Goal: Task Accomplishment & Management: Use online tool/utility

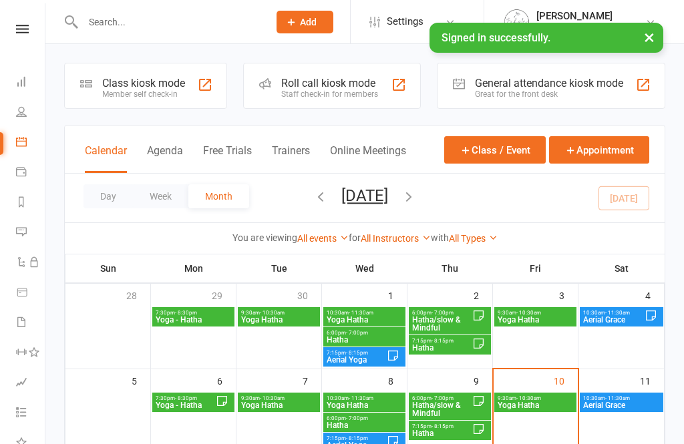
scroll to position [96, 0]
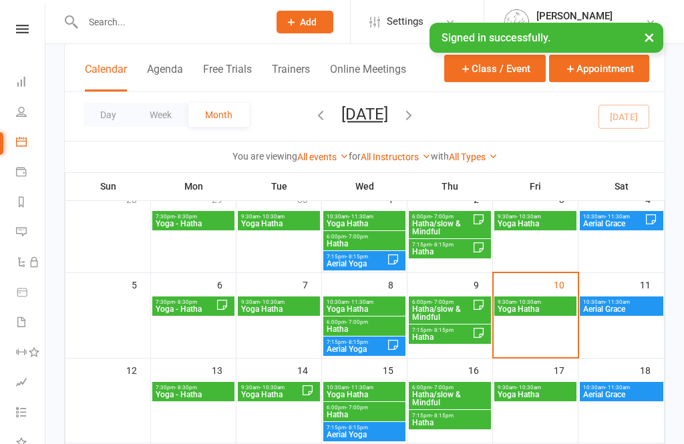
click at [529, 316] on div "9:30am - 10:30am Yoga Hatha" at bounding box center [535, 305] width 82 height 19
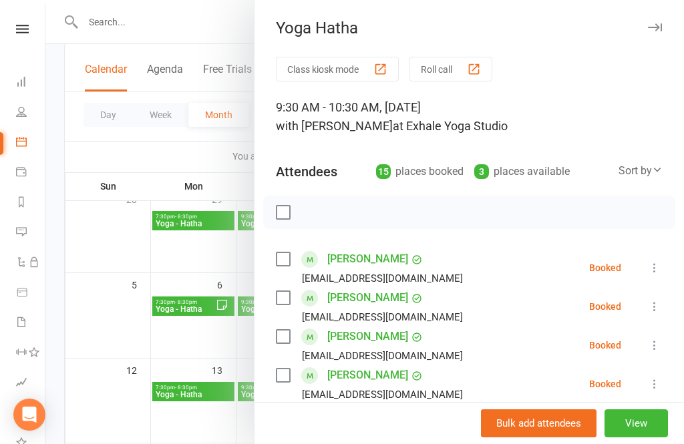
scroll to position [27, 0]
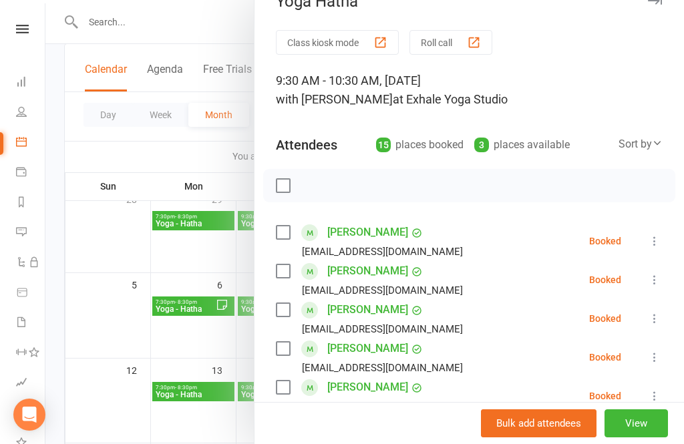
click at [651, 246] on icon at bounding box center [654, 240] width 13 height 13
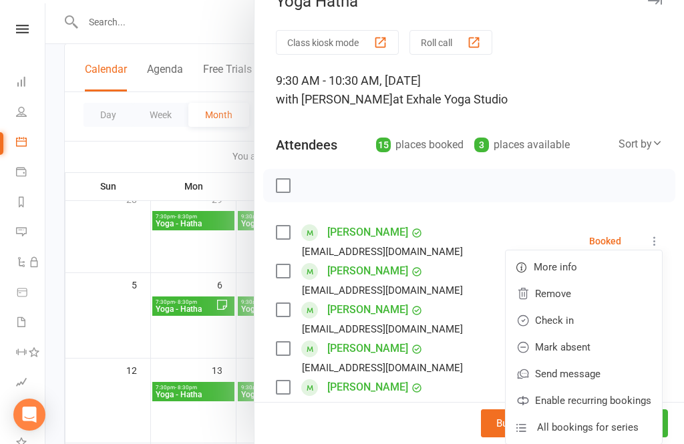
click at [586, 301] on link "Remove" at bounding box center [583, 293] width 156 height 27
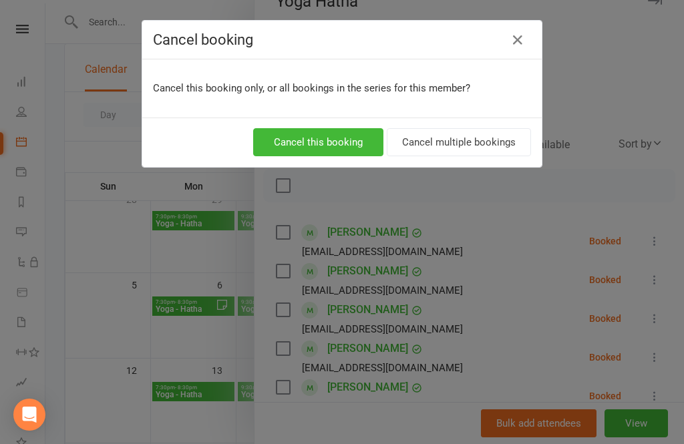
click at [337, 142] on button "Cancel this booking" at bounding box center [318, 142] width 130 height 28
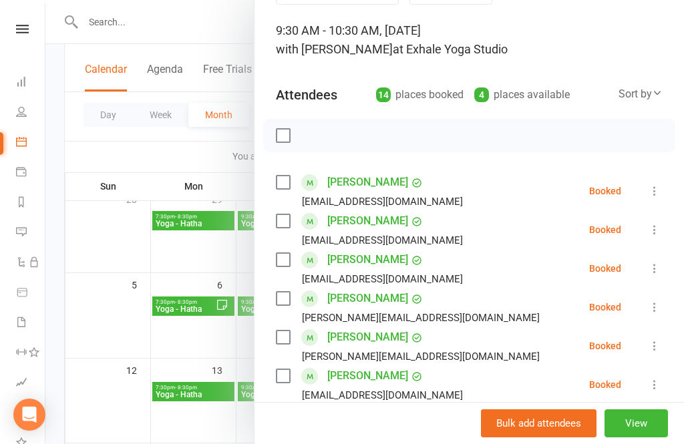
scroll to position [93, 0]
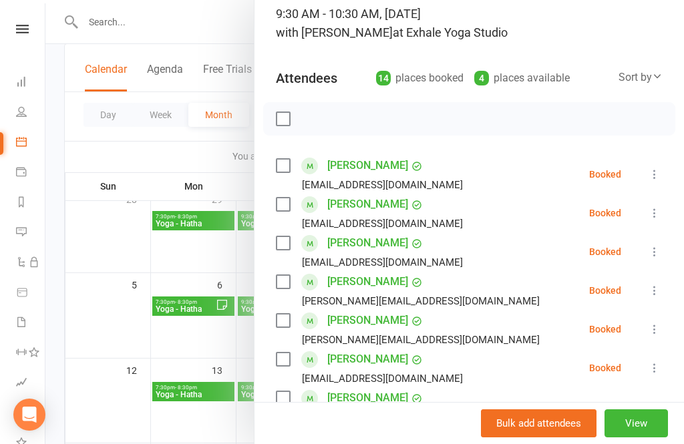
click at [654, 332] on icon at bounding box center [654, 328] width 13 height 13
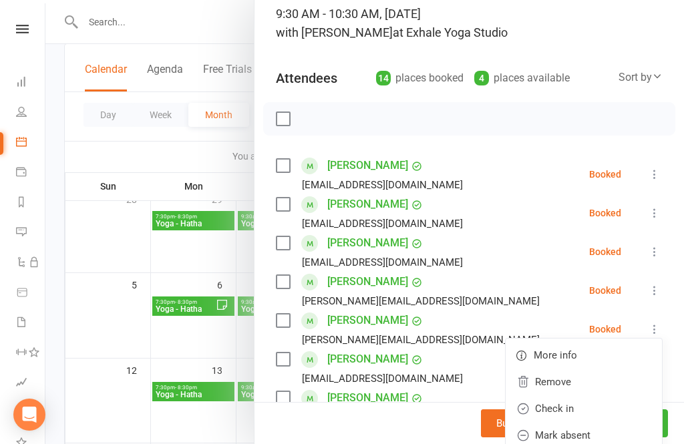
click at [564, 386] on link "Remove" at bounding box center [583, 382] width 156 height 27
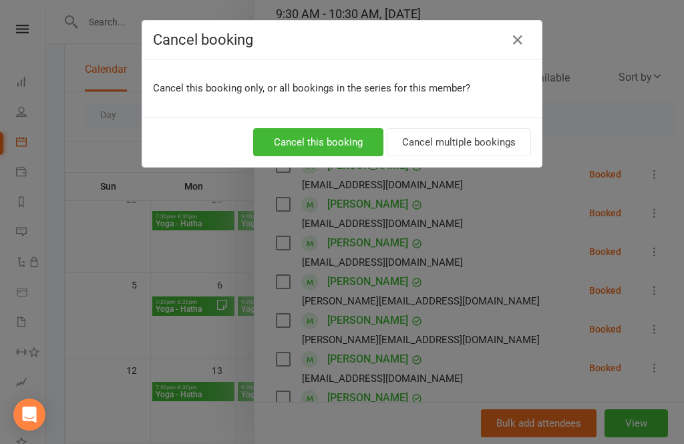
click at [350, 144] on button "Cancel this booking" at bounding box center [318, 142] width 130 height 28
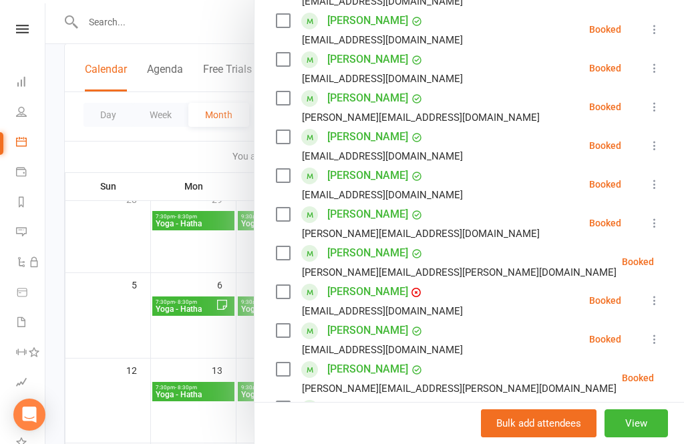
scroll to position [281, 0]
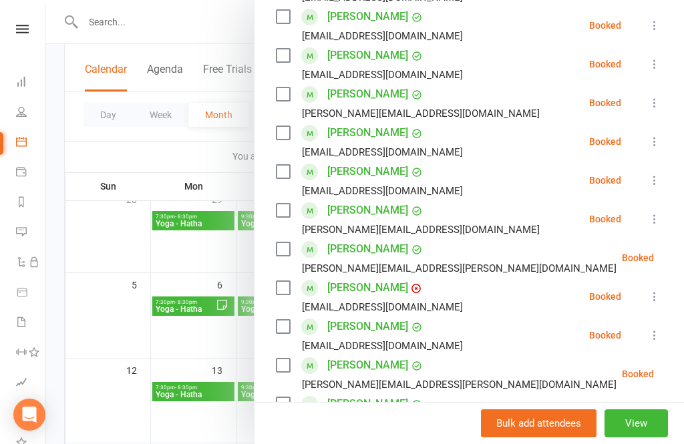
click at [679, 258] on button at bounding box center [687, 258] width 16 height 16
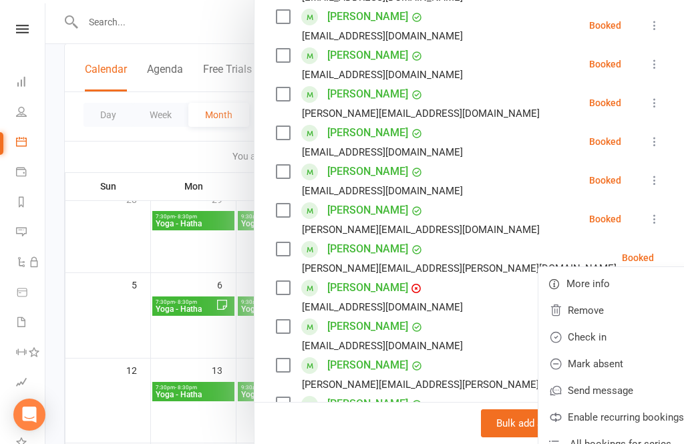
click at [577, 319] on link "Remove" at bounding box center [616, 310] width 156 height 27
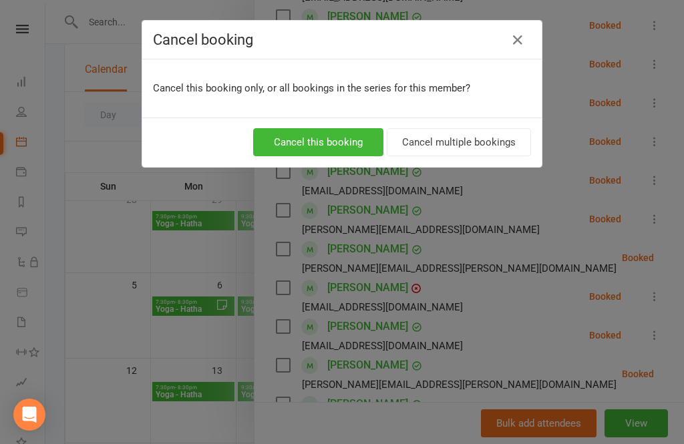
click at [334, 139] on button "Cancel this booking" at bounding box center [318, 142] width 130 height 28
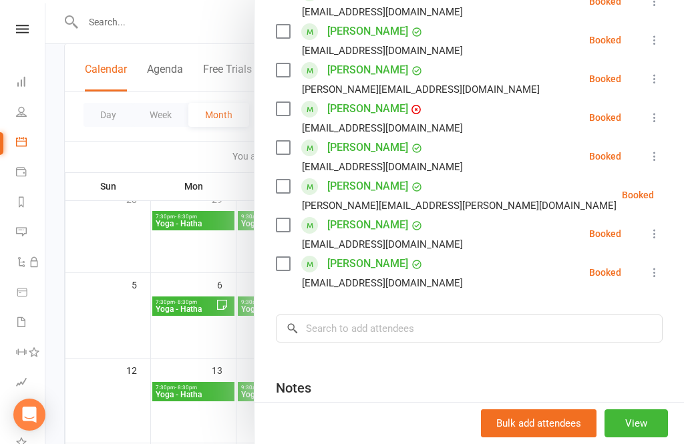
scroll to position [422, 0]
click at [177, 373] on div at bounding box center [364, 222] width 638 height 444
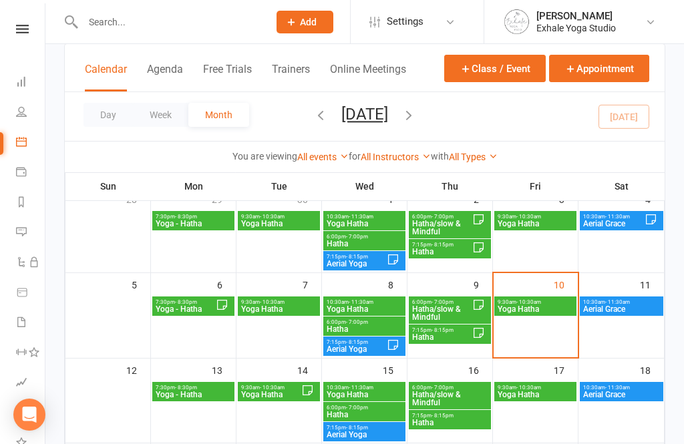
click at [545, 312] on span "Yoga Hatha" at bounding box center [535, 309] width 77 height 8
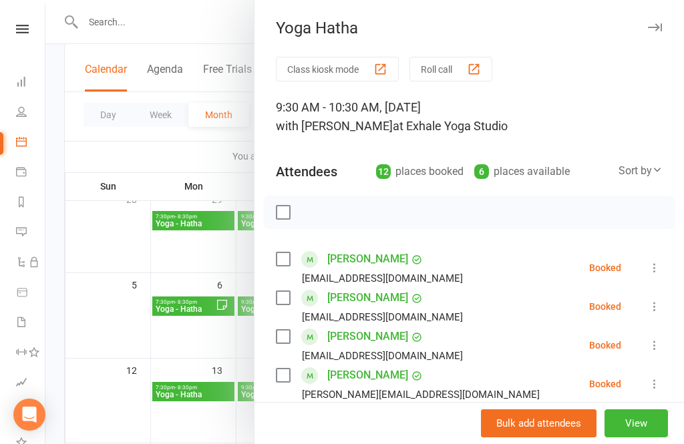
click at [375, 81] on button "Class kiosk mode" at bounding box center [337, 69] width 123 height 25
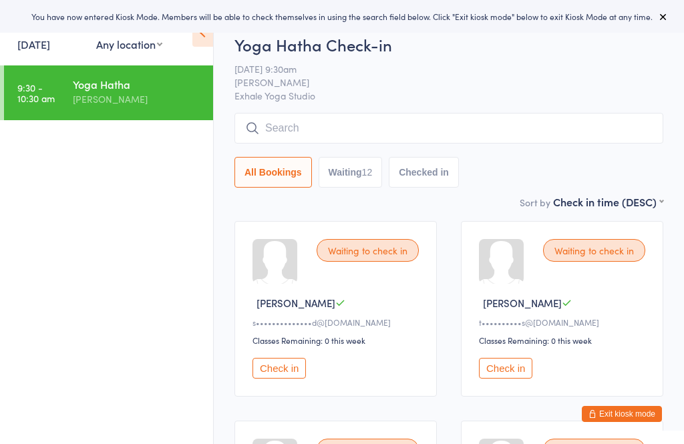
click at [198, 45] on icon at bounding box center [202, 33] width 21 height 28
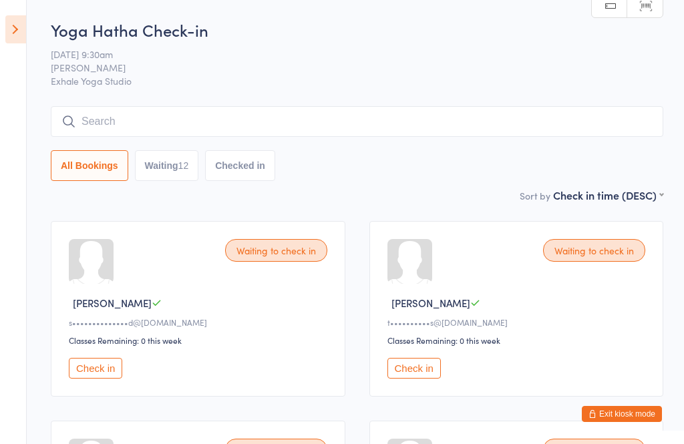
click at [417, 379] on button "Check in" at bounding box center [413, 368] width 53 height 21
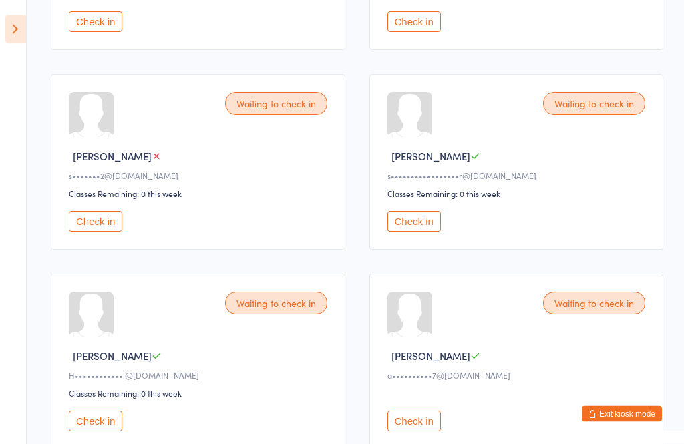
scroll to position [746, 0]
click at [99, 232] on button "Check in" at bounding box center [95, 221] width 53 height 21
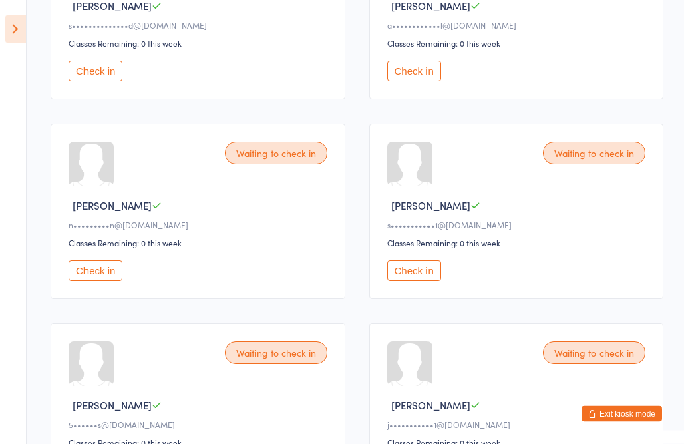
scroll to position [293, 0]
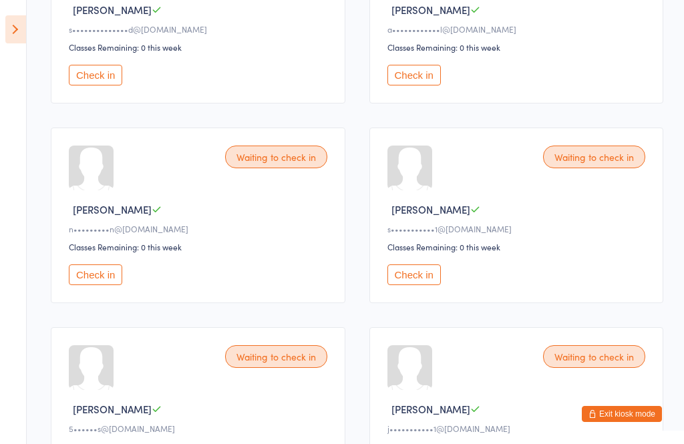
click at [97, 285] on button "Check in" at bounding box center [95, 274] width 53 height 21
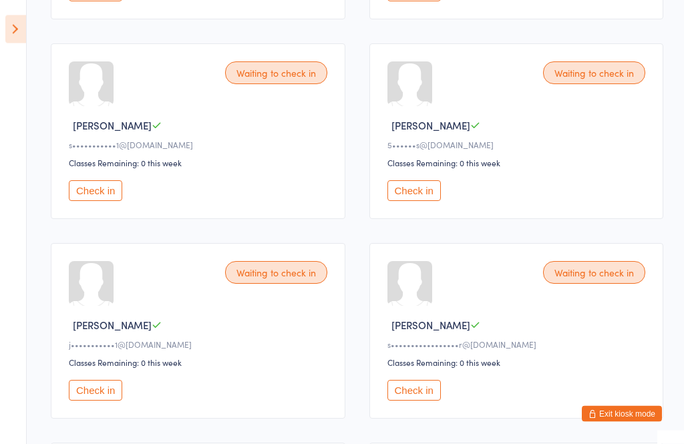
scroll to position [375, 0]
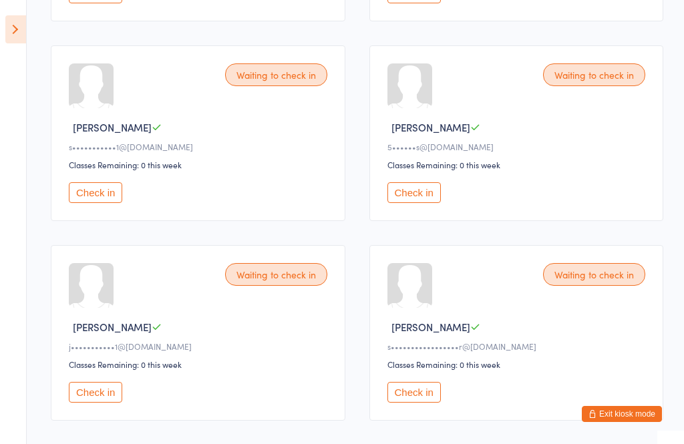
click at [419, 403] on button "Check in" at bounding box center [413, 392] width 53 height 21
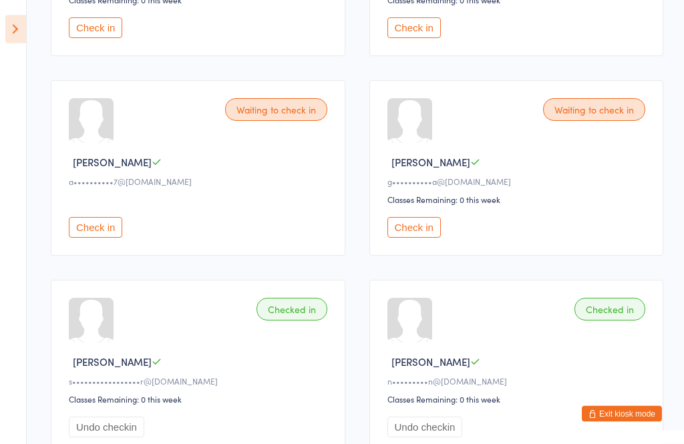
scroll to position [741, 0]
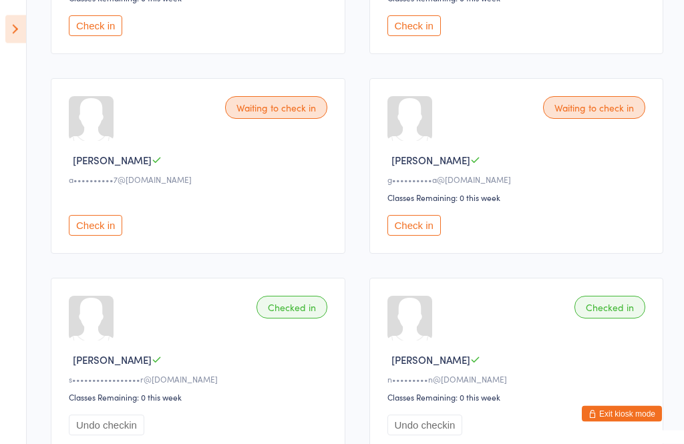
click at [104, 236] on button "Check in" at bounding box center [95, 226] width 53 height 21
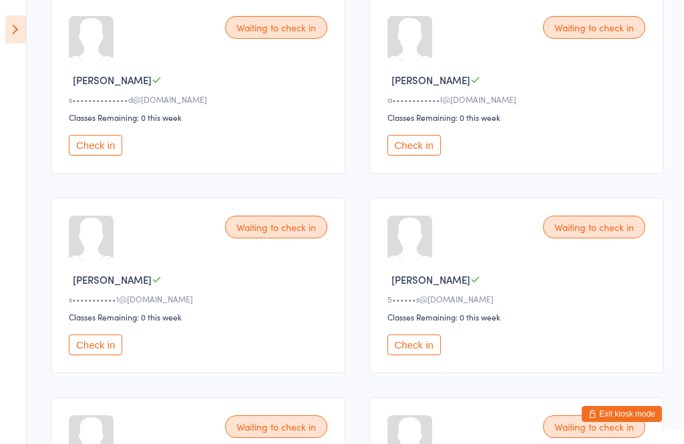
scroll to position [222, 0]
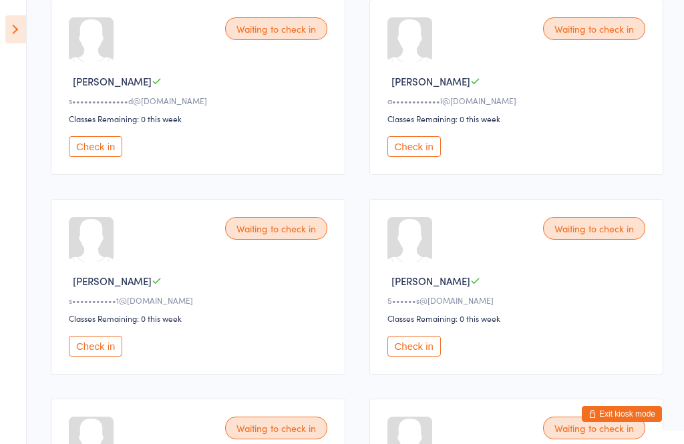
click at [93, 357] on button "Check in" at bounding box center [95, 346] width 53 height 21
click at [411, 357] on button "Check in" at bounding box center [413, 346] width 53 height 21
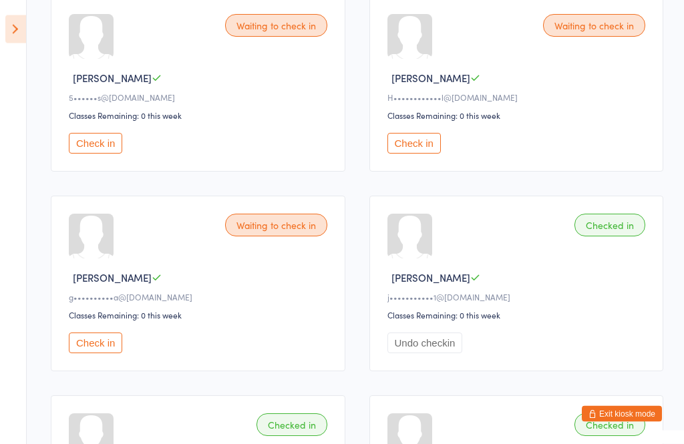
scroll to position [425, 0]
click at [117, 353] on button "Check in" at bounding box center [95, 342] width 53 height 21
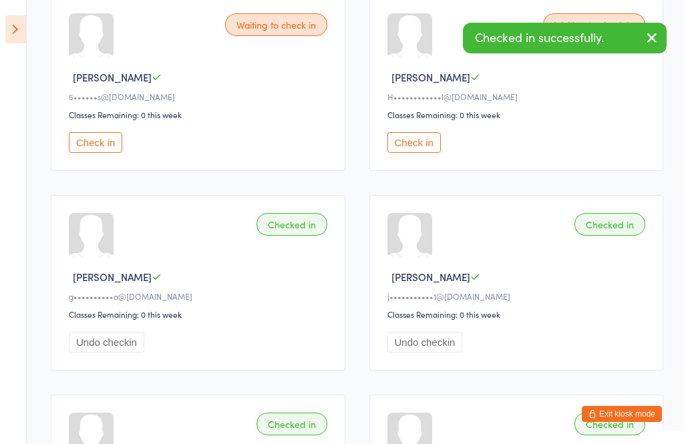
click at [419, 153] on button "Check in" at bounding box center [413, 142] width 53 height 21
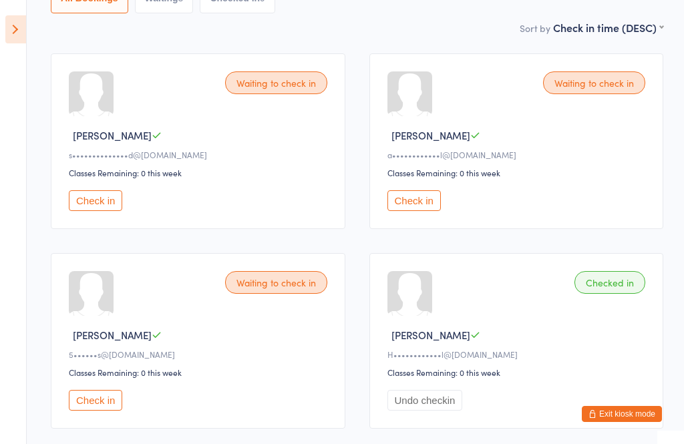
scroll to position [167, 0]
click at [421, 210] on button "Check in" at bounding box center [413, 201] width 53 height 21
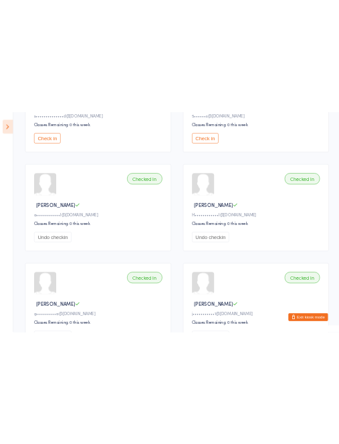
scroll to position [612, 0]
